Goal: Transaction & Acquisition: Obtain resource

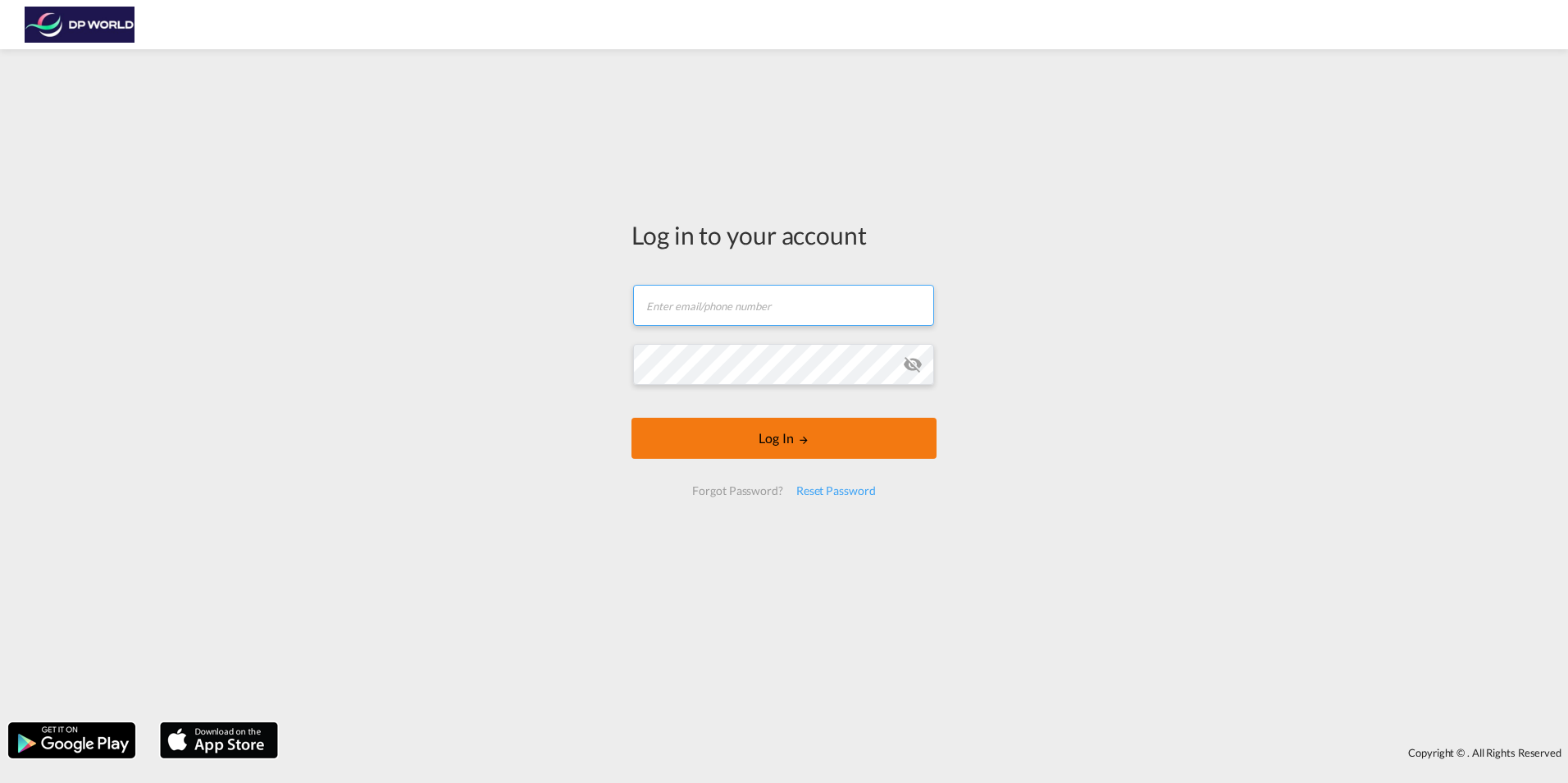
type input "[PERSON_NAME][EMAIL_ADDRESS][PERSON_NAME][DOMAIN_NAME]"
click at [797, 432] on button "Log In" at bounding box center [784, 438] width 306 height 41
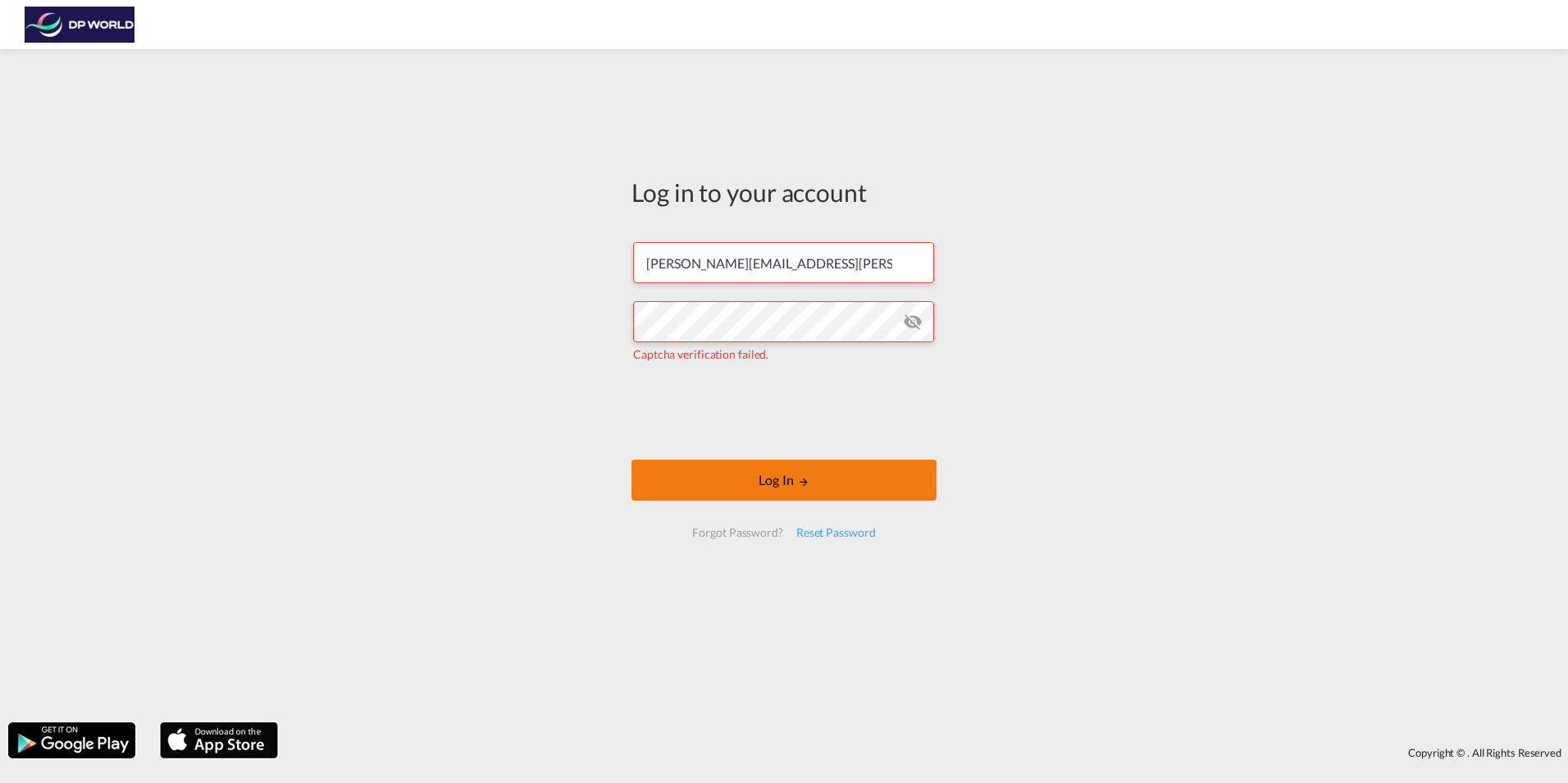
click at [791, 481] on button "Log In" at bounding box center [784, 479] width 306 height 41
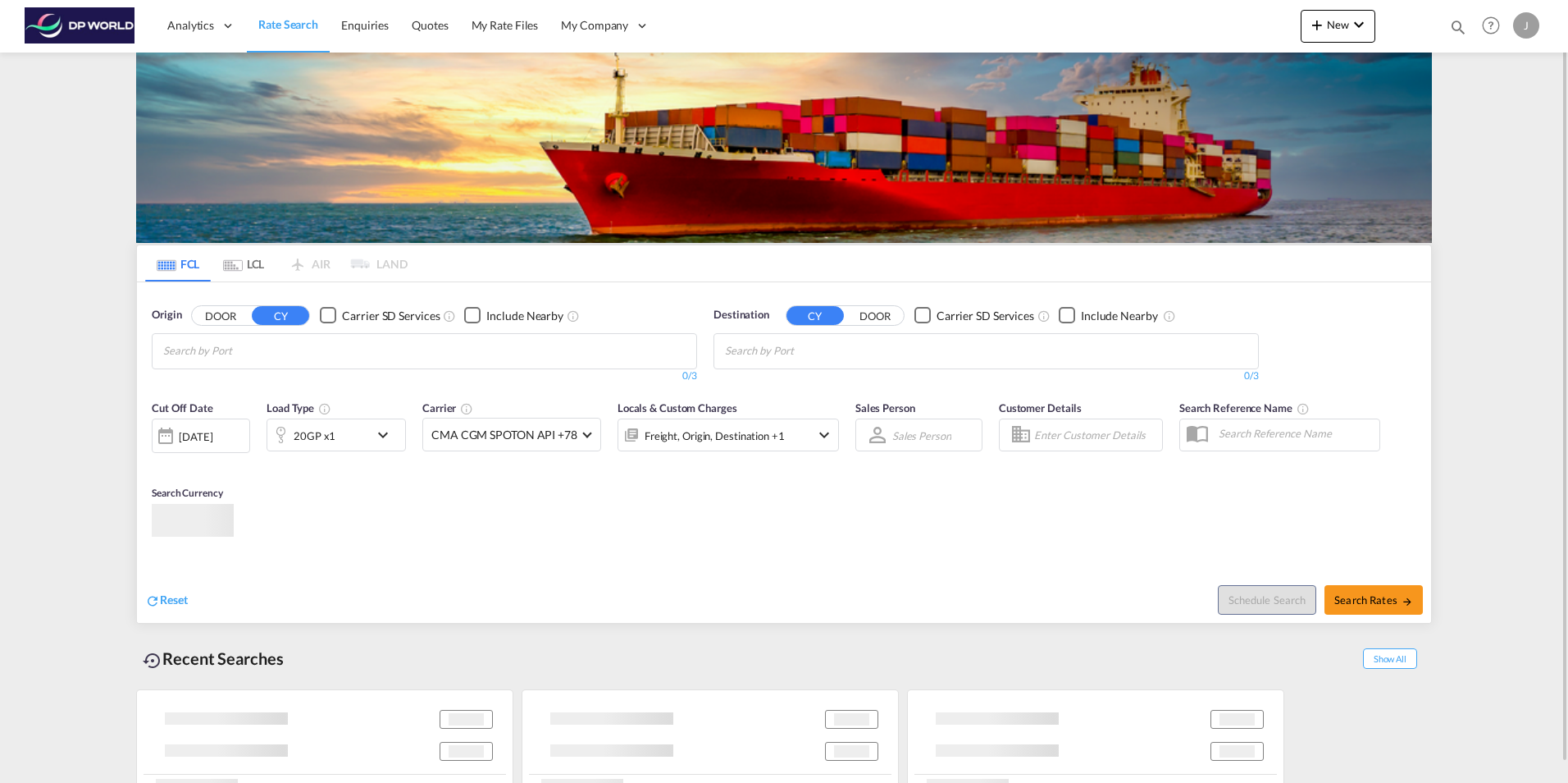
click at [398, 345] on md-chips at bounding box center [424, 351] width 544 height 35
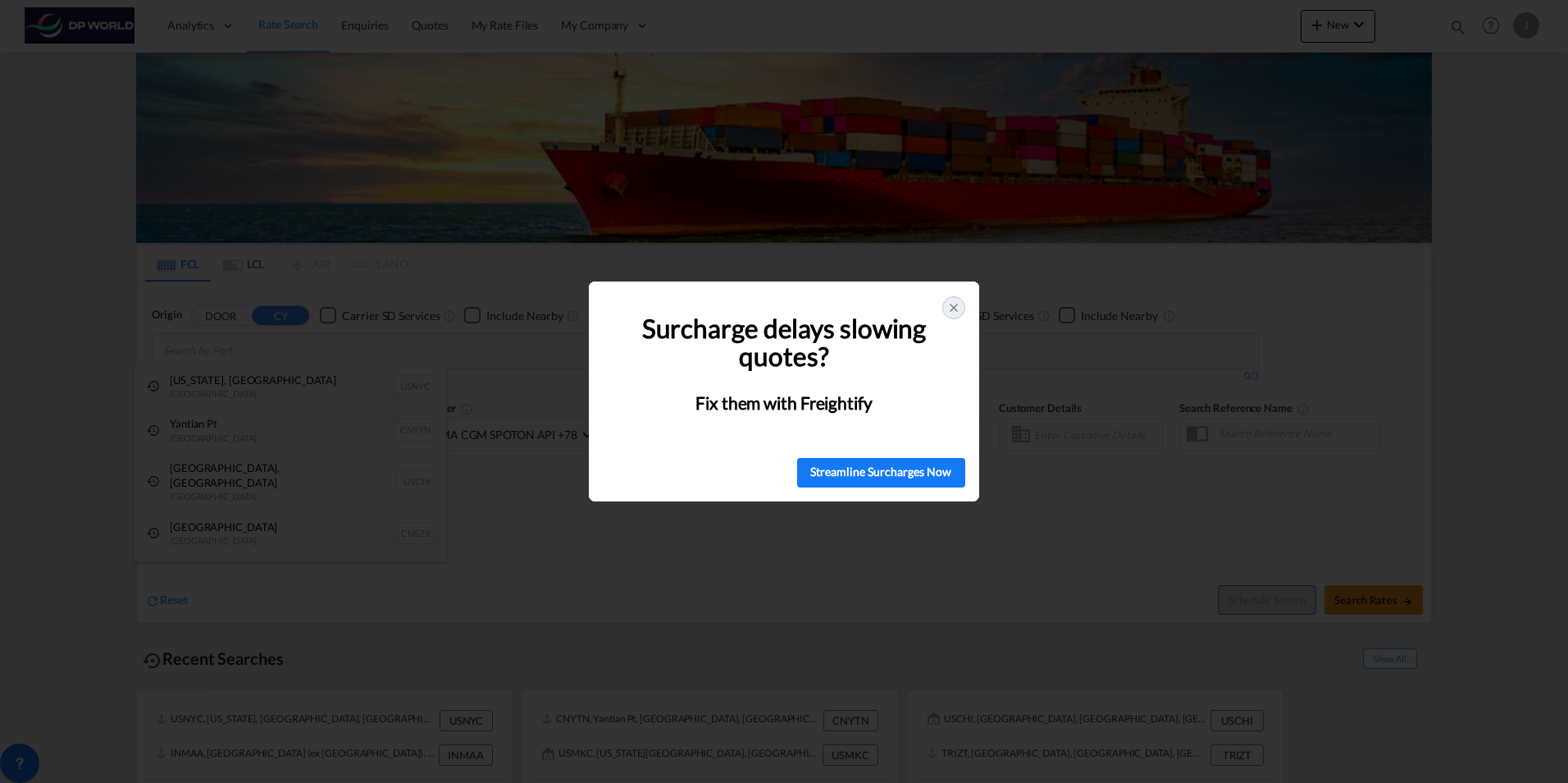
click at [956, 310] on icon at bounding box center [954, 308] width 13 height 13
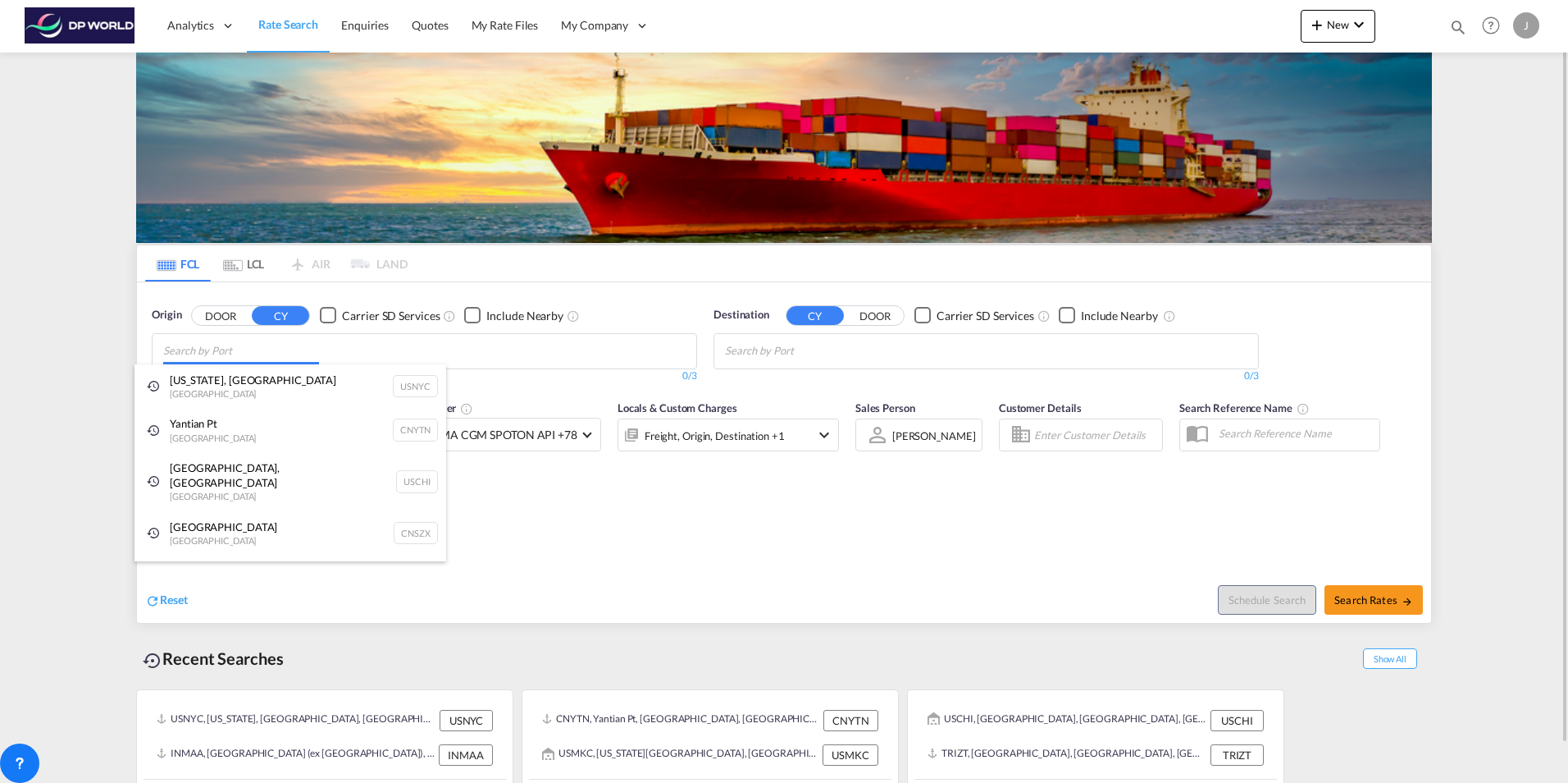
click at [220, 352] on body "Analytics Dashboard Rate Search Enquiries Quotes My Rate Files My Company" at bounding box center [784, 391] width 1568 height 783
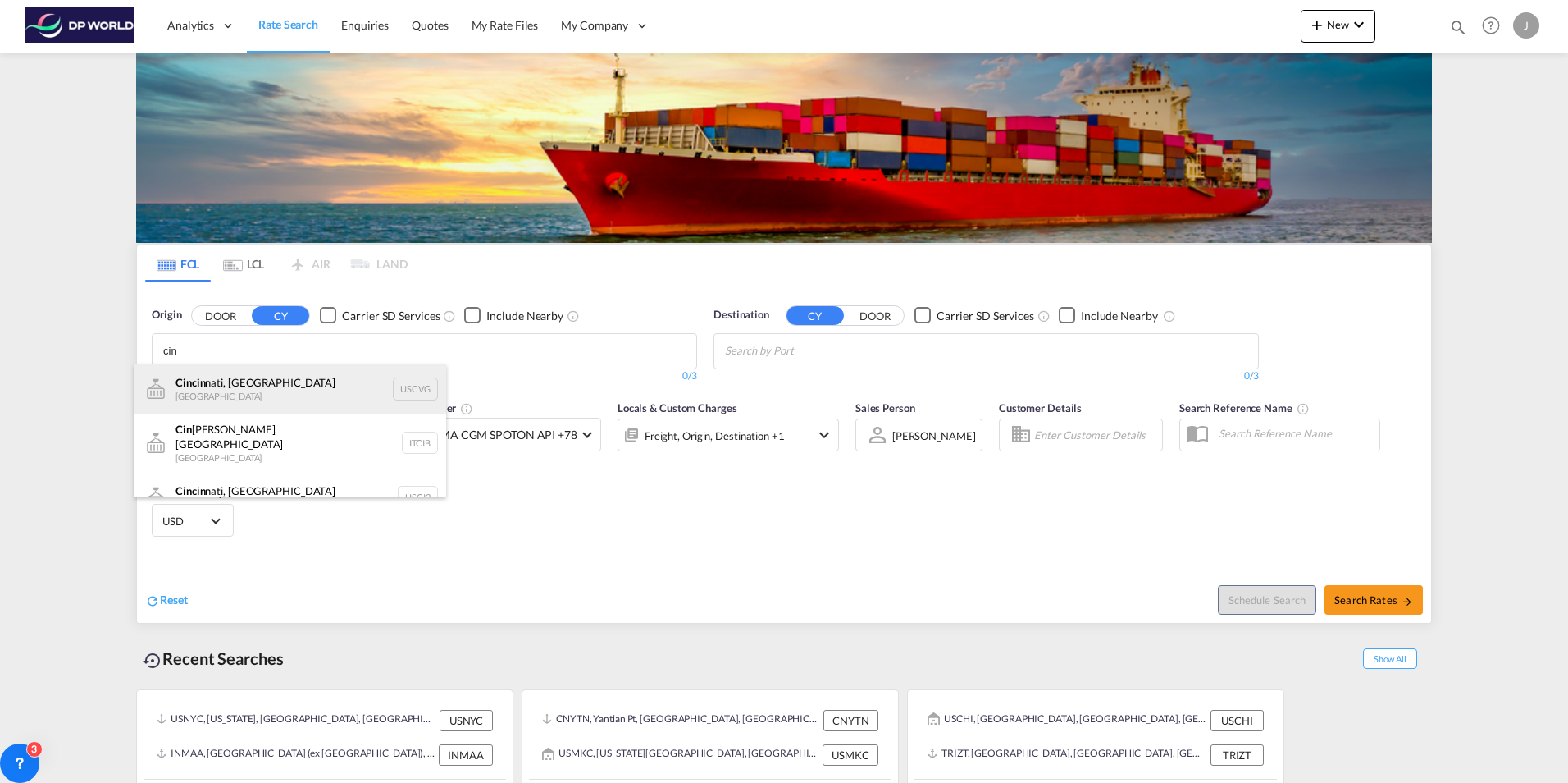
type input "cin"
click at [238, 387] on div "Cin cin nati, OH [GEOGRAPHIC_DATA] USCVG" at bounding box center [289, 388] width 311 height 49
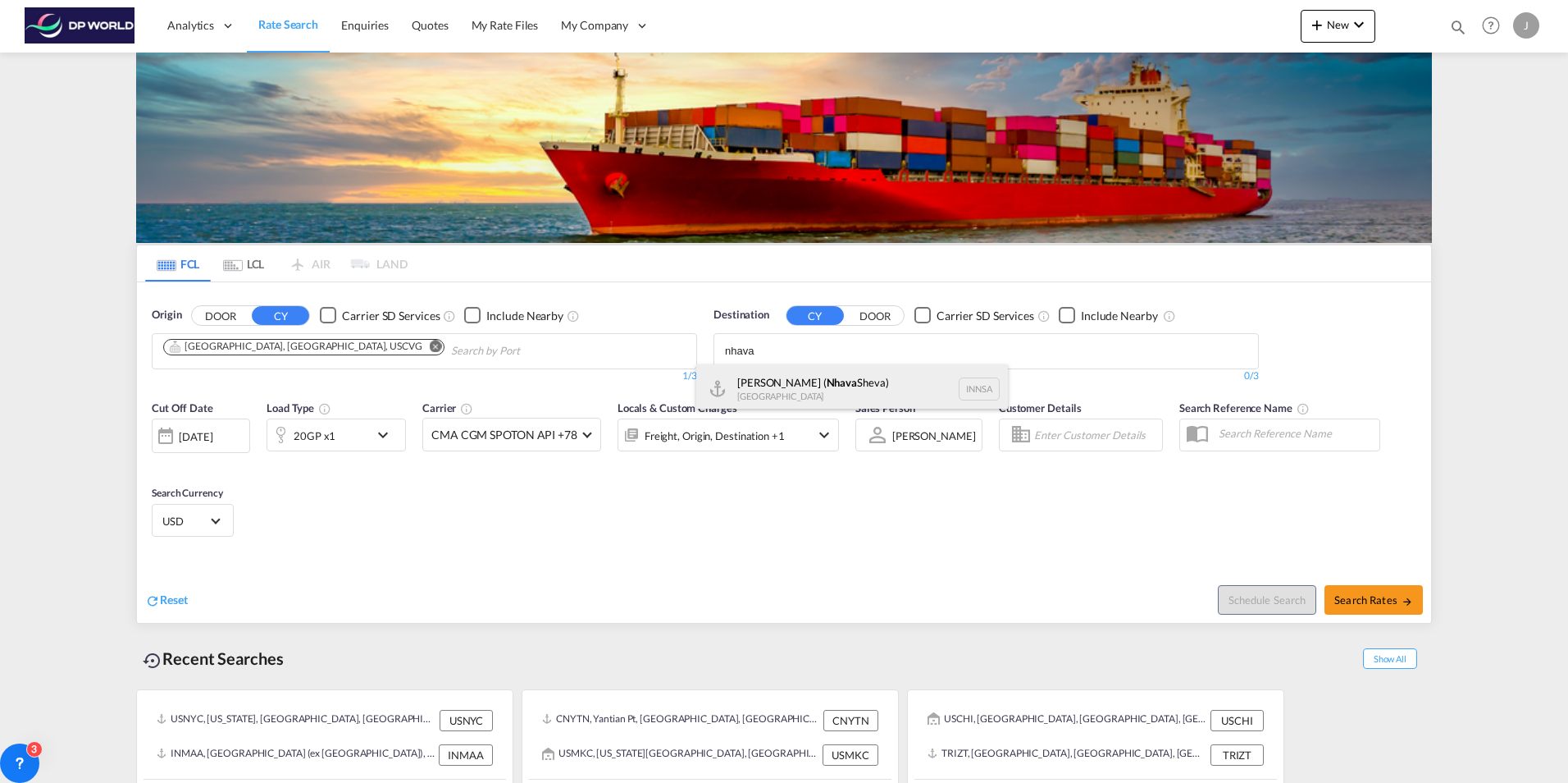
type input "nhava"
click at [807, 384] on div "[PERSON_NAME] ( [GEOGRAPHIC_DATA]) [GEOGRAPHIC_DATA] [GEOGRAPHIC_DATA]" at bounding box center [852, 388] width 311 height 49
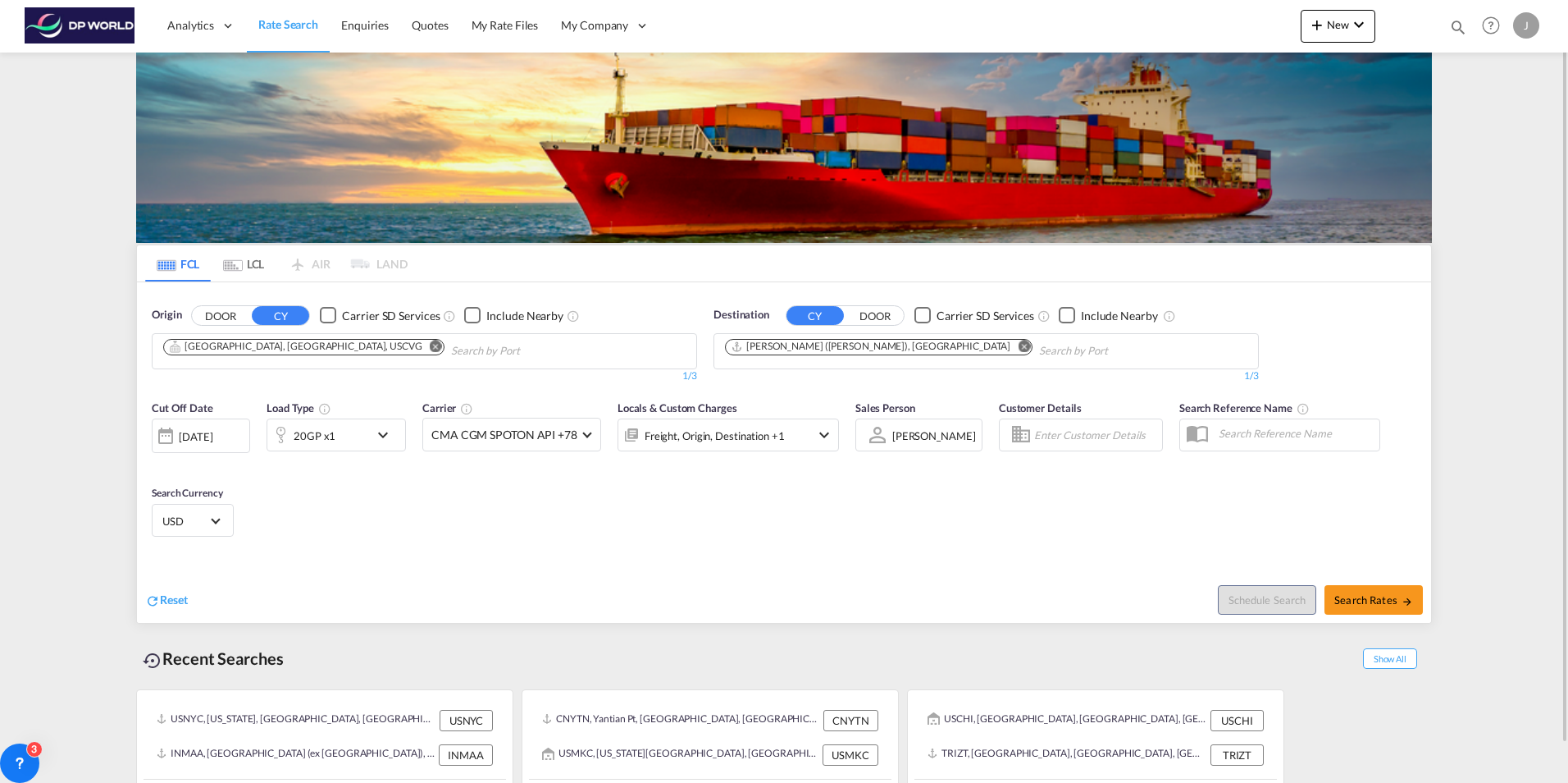
click at [353, 443] on div "20GP x1" at bounding box center [318, 435] width 102 height 33
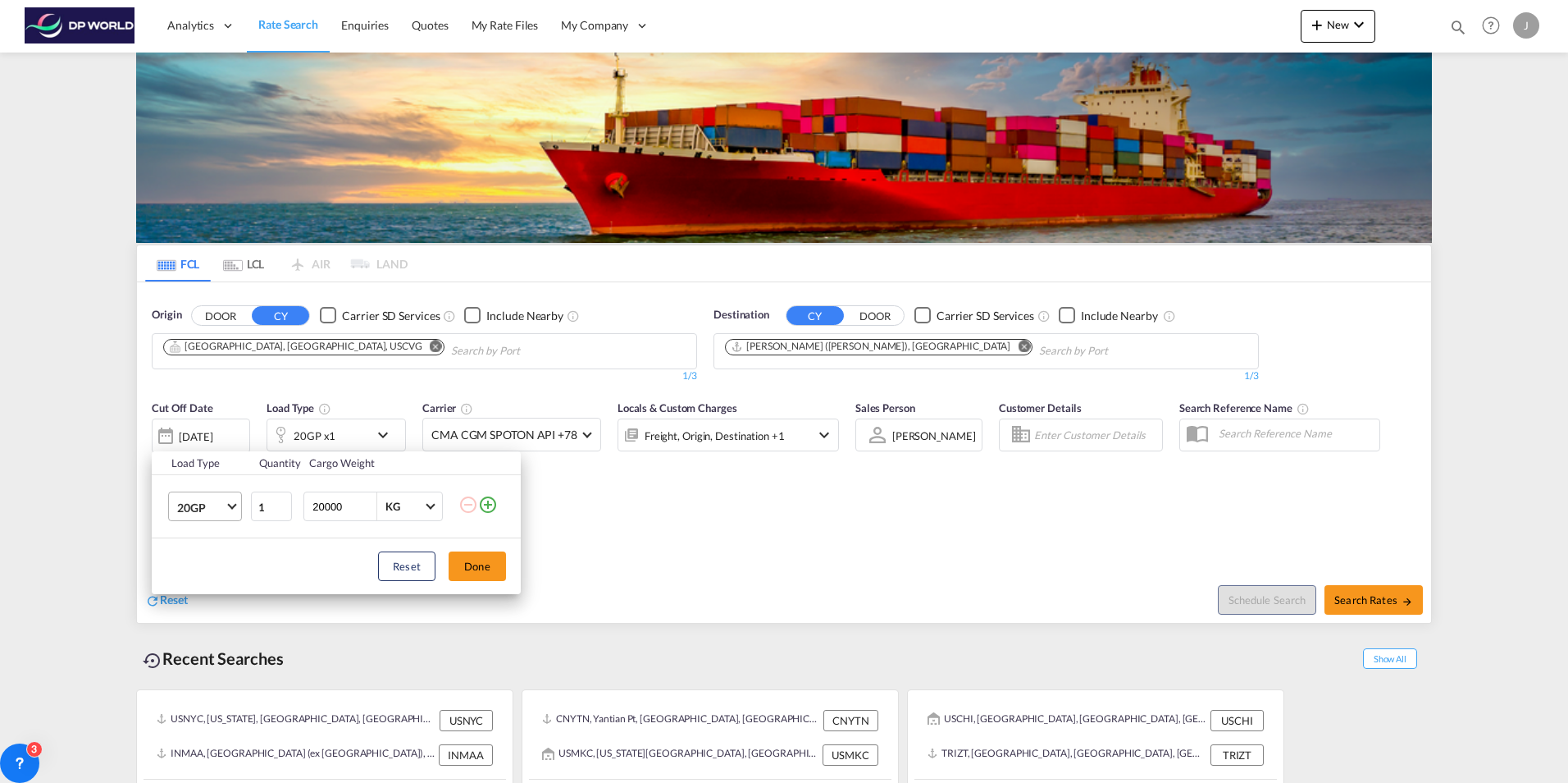
click at [225, 505] on md-select-value "20GP" at bounding box center [208, 506] width 65 height 28
click at [218, 546] on md-option "40GP" at bounding box center [219, 546] width 111 height 39
click at [484, 570] on button "Done" at bounding box center [477, 565] width 57 height 30
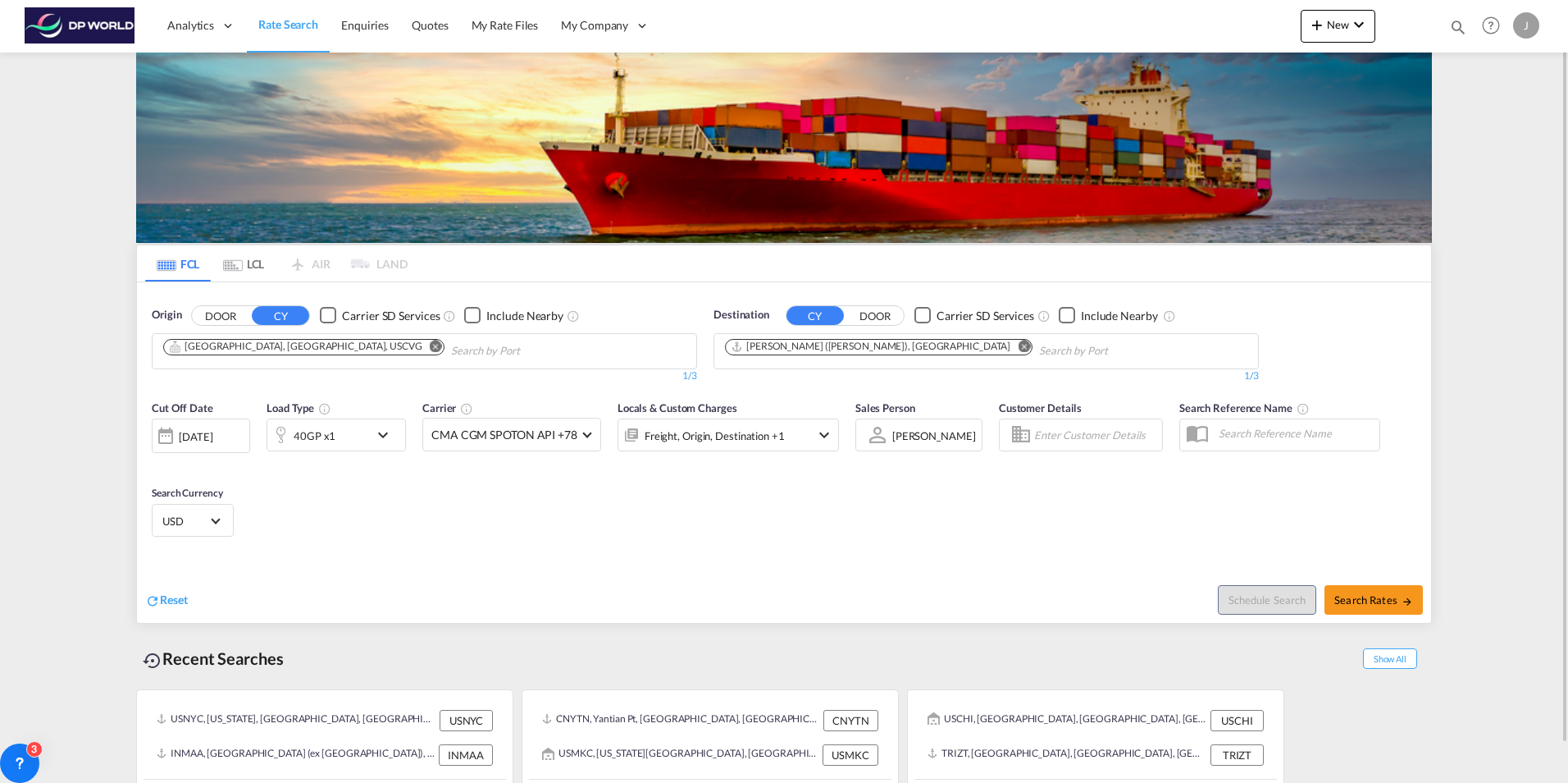
click at [213, 439] on div "[DATE]" at bounding box center [195, 436] width 34 height 14
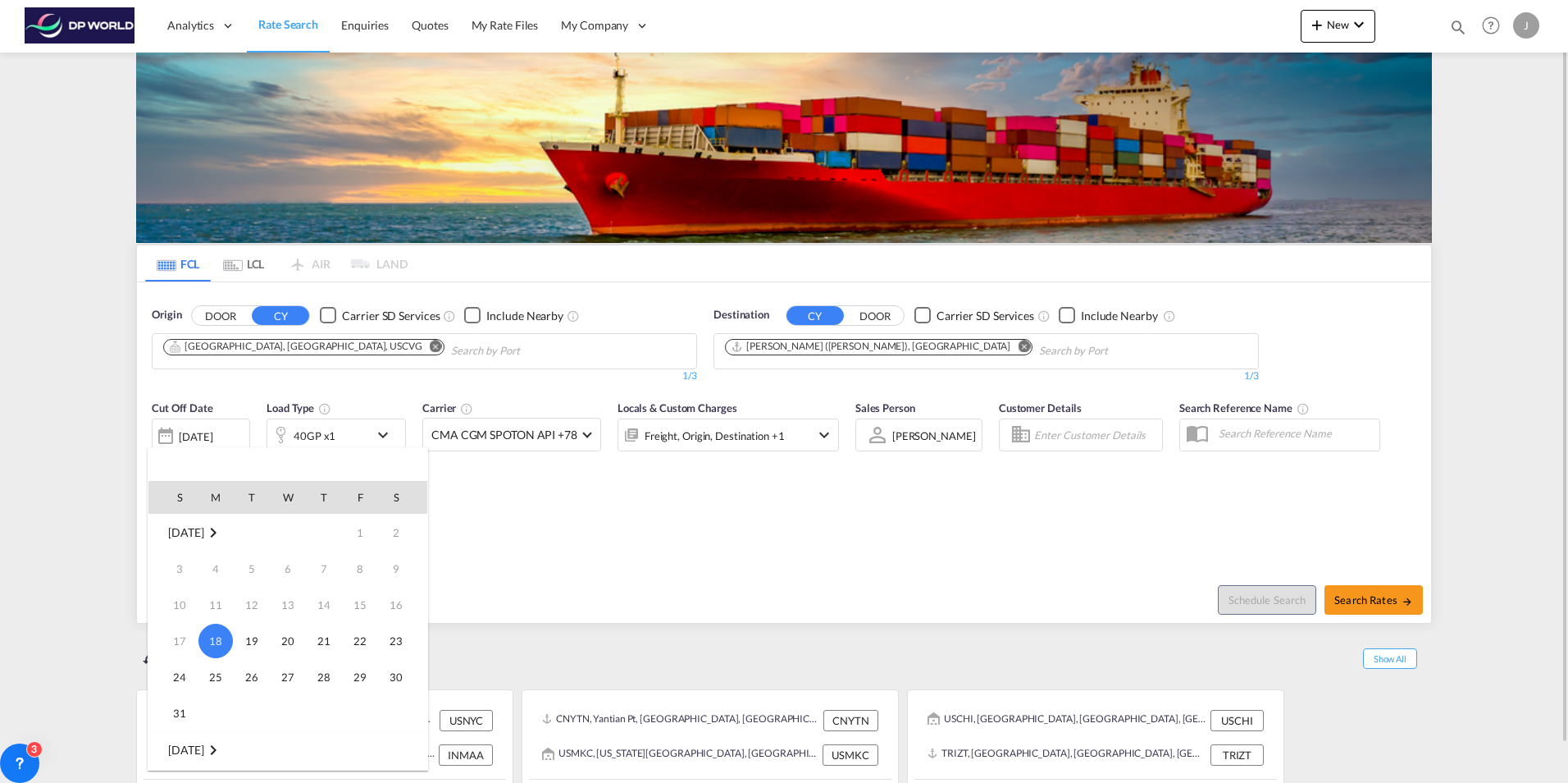
click at [261, 635] on span "19" at bounding box center [252, 641] width 33 height 33
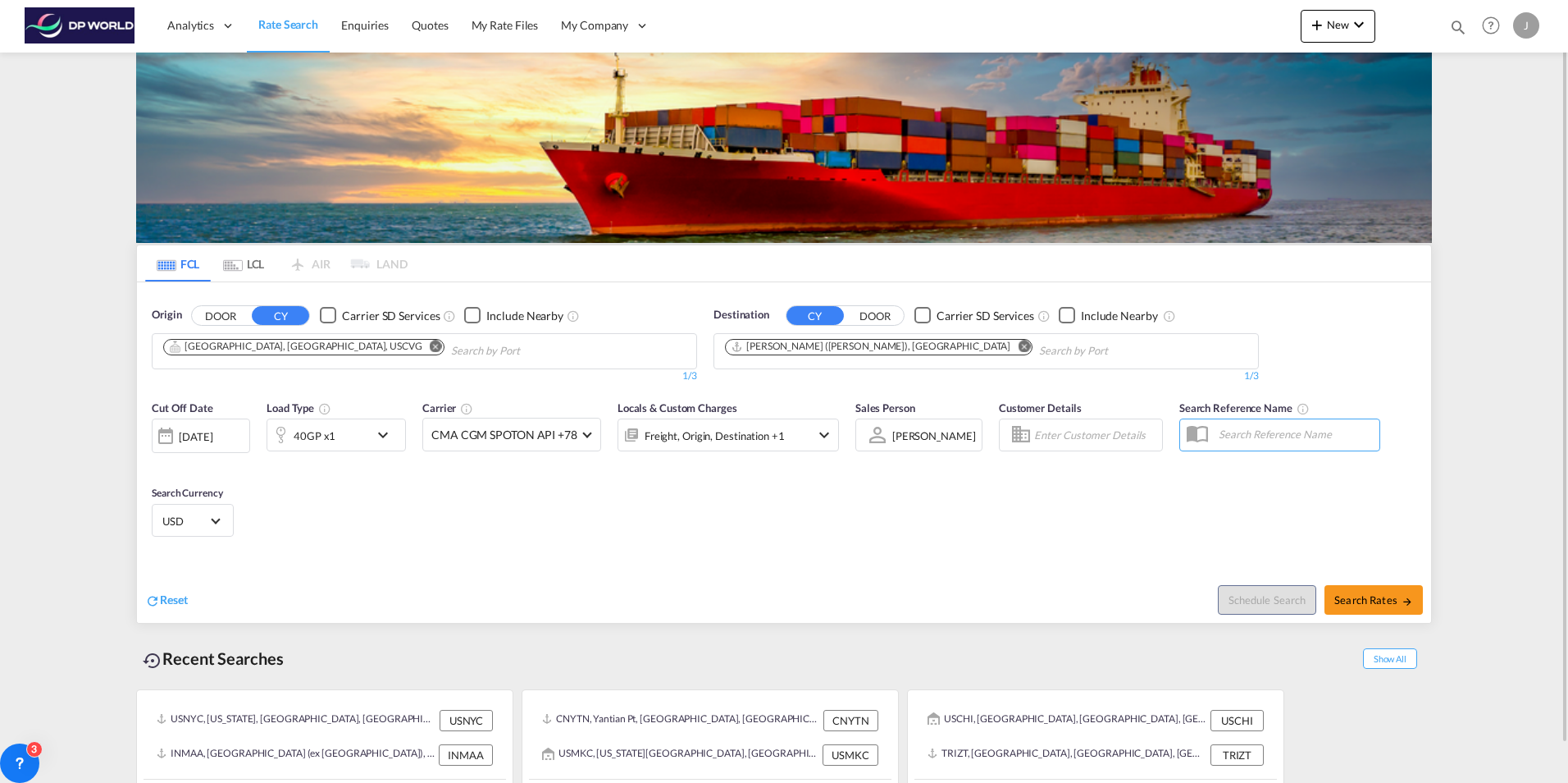
click at [693, 527] on div "Cut Off Date [DATE] [DATE] Load Type 40GP x1 Carrier CMA CGM SPOTON API +78 Onl…" at bounding box center [784, 471] width 1294 height 160
click at [1354, 606] on span "Search Rates" at bounding box center [1374, 600] width 79 height 13
type input "USCVG to INNSA / [DATE]"
